Goal: Task Accomplishment & Management: Use online tool/utility

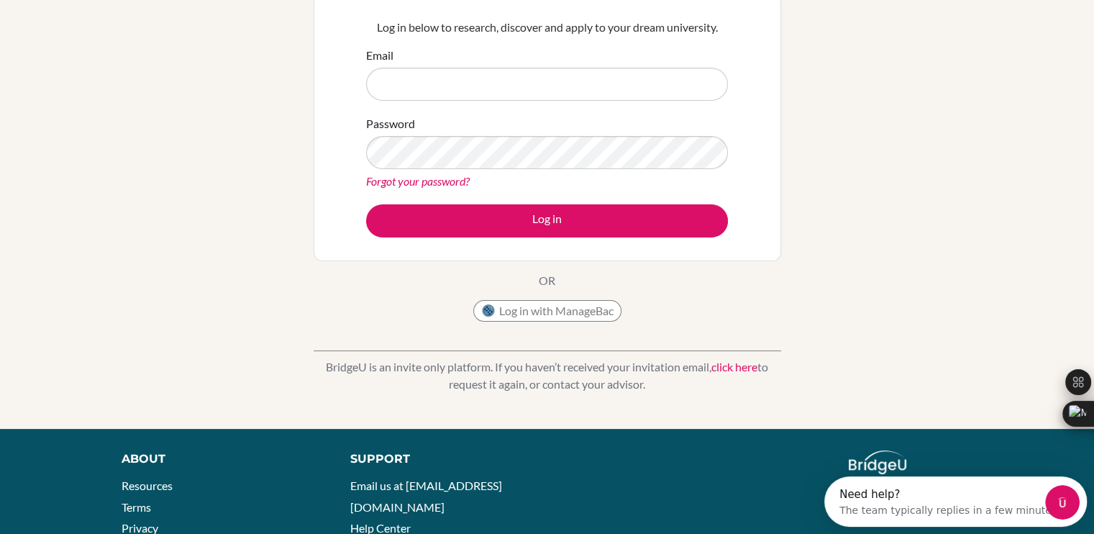
scroll to position [144, 0]
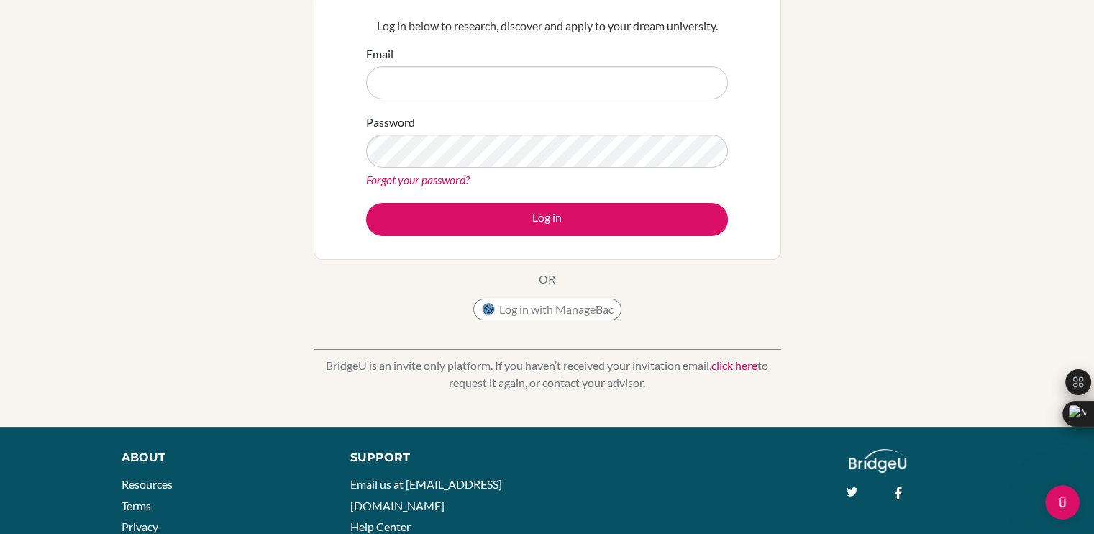
click at [722, 371] on link "click here" at bounding box center [735, 365] width 46 height 14
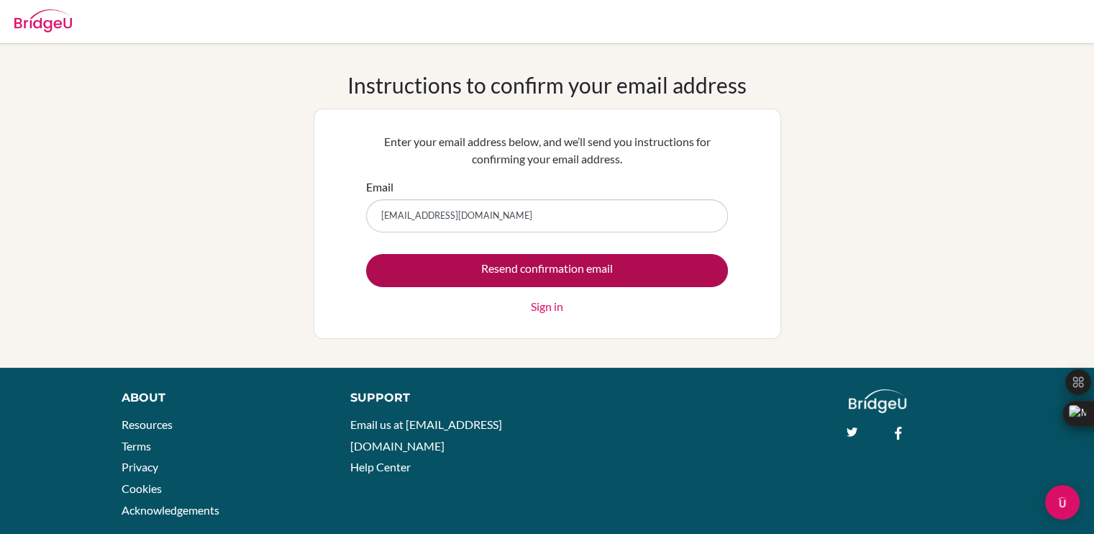
type input "abhinavanand1459@gmail.com"
click at [452, 258] on input "Resend confirmation email" at bounding box center [547, 270] width 362 height 33
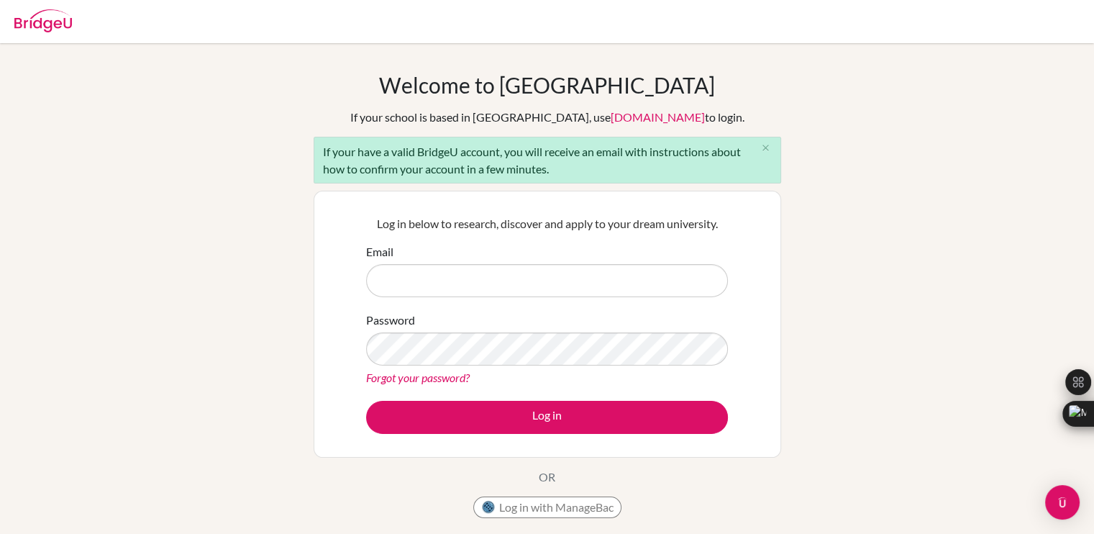
click at [26, 22] on img at bounding box center [43, 20] width 58 height 23
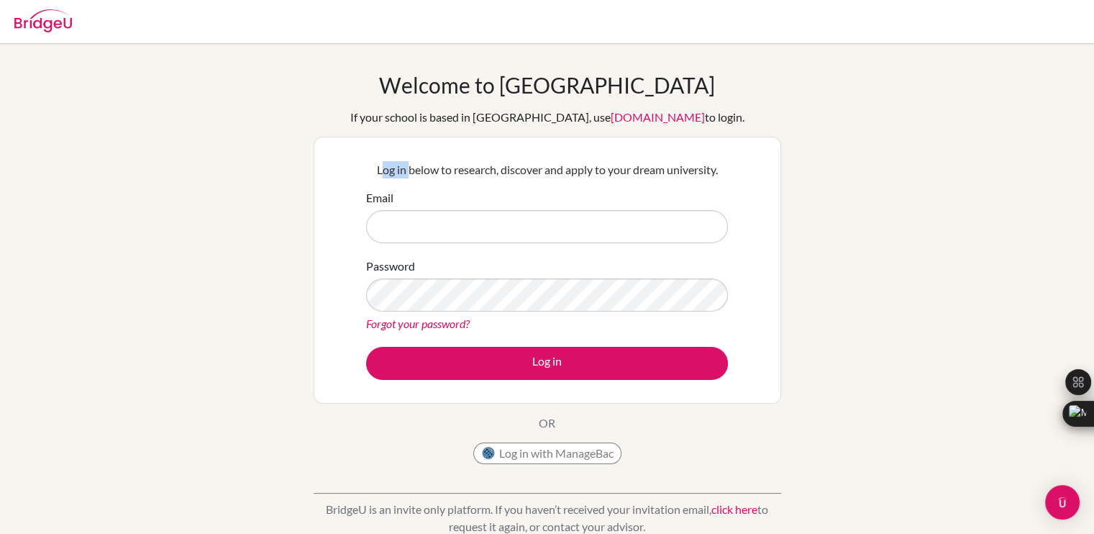
drag, startPoint x: 377, startPoint y: 171, endPoint x: 408, endPoint y: 172, distance: 31.0
click at [408, 172] on p "Log in below to research, discover and apply to your dream university." at bounding box center [547, 169] width 362 height 17
click at [635, 454] on div "Welcome to BridgeU If your school is based in China, use app.bridge-u.com.cn to…" at bounding box center [548, 271] width 468 height 399
click at [604, 450] on button "Log in with ManageBac" at bounding box center [547, 453] width 148 height 22
